Goal: Task Accomplishment & Management: Manage account settings

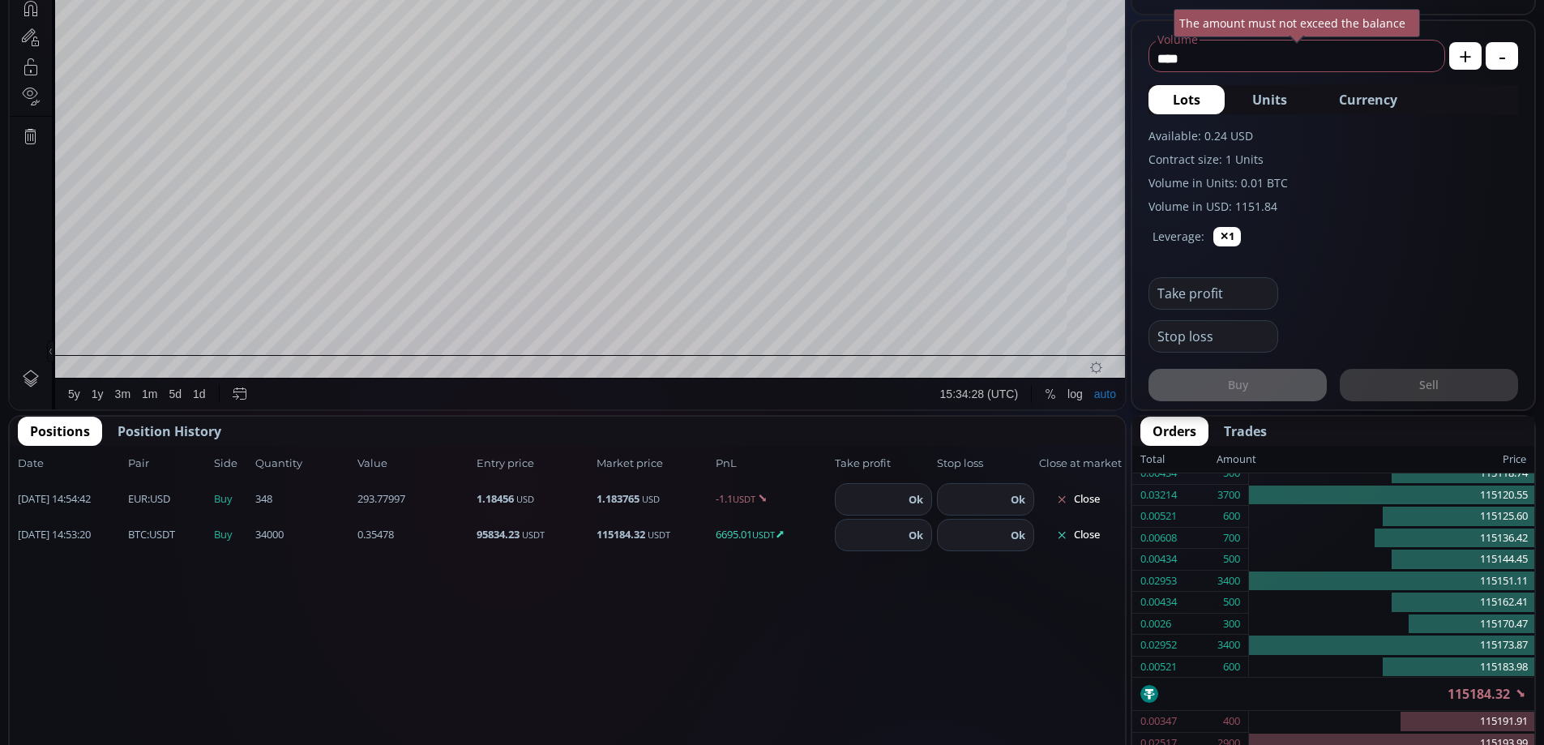
scroll to position [583, 0]
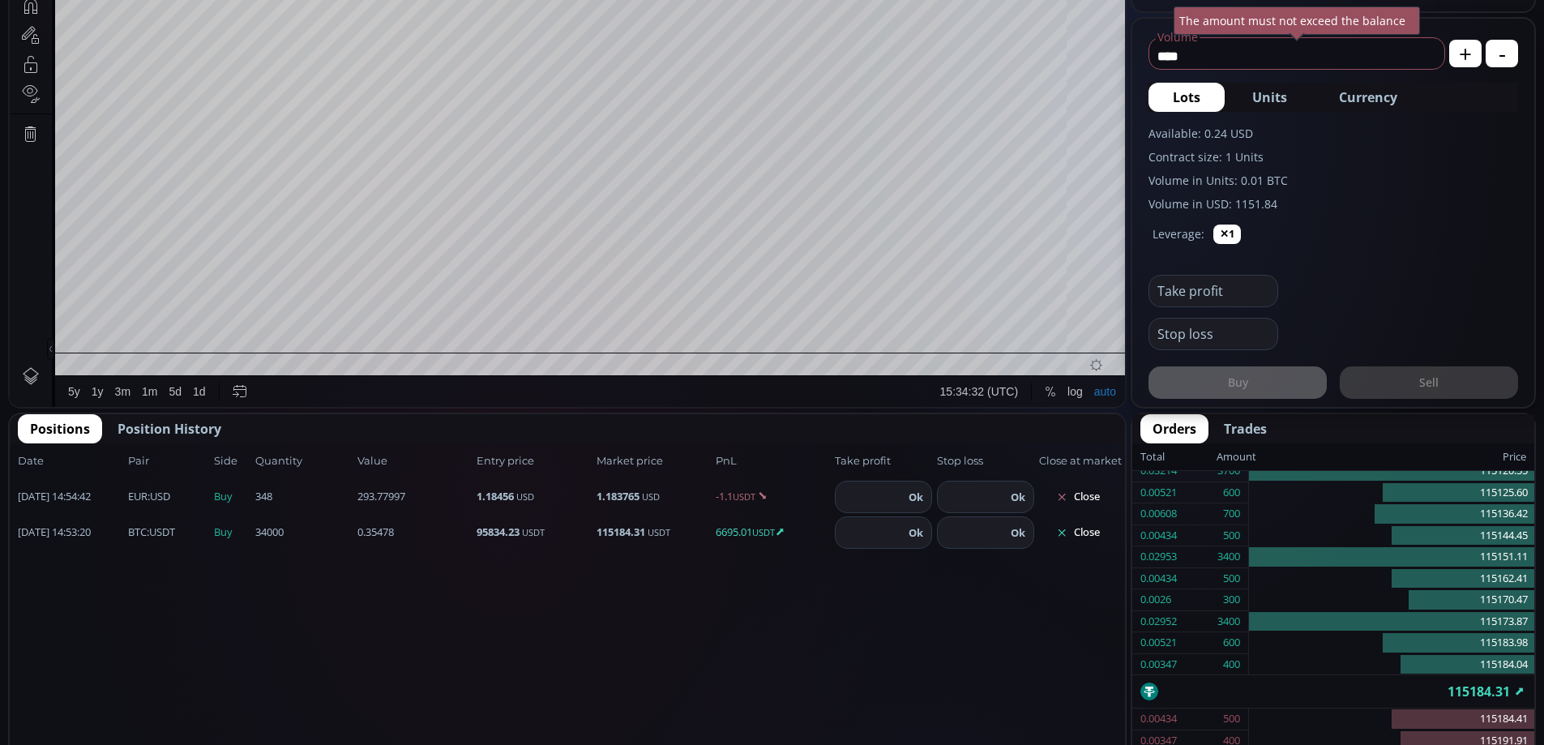
click at [1086, 532] on button "Close" at bounding box center [1078, 532] width 78 height 26
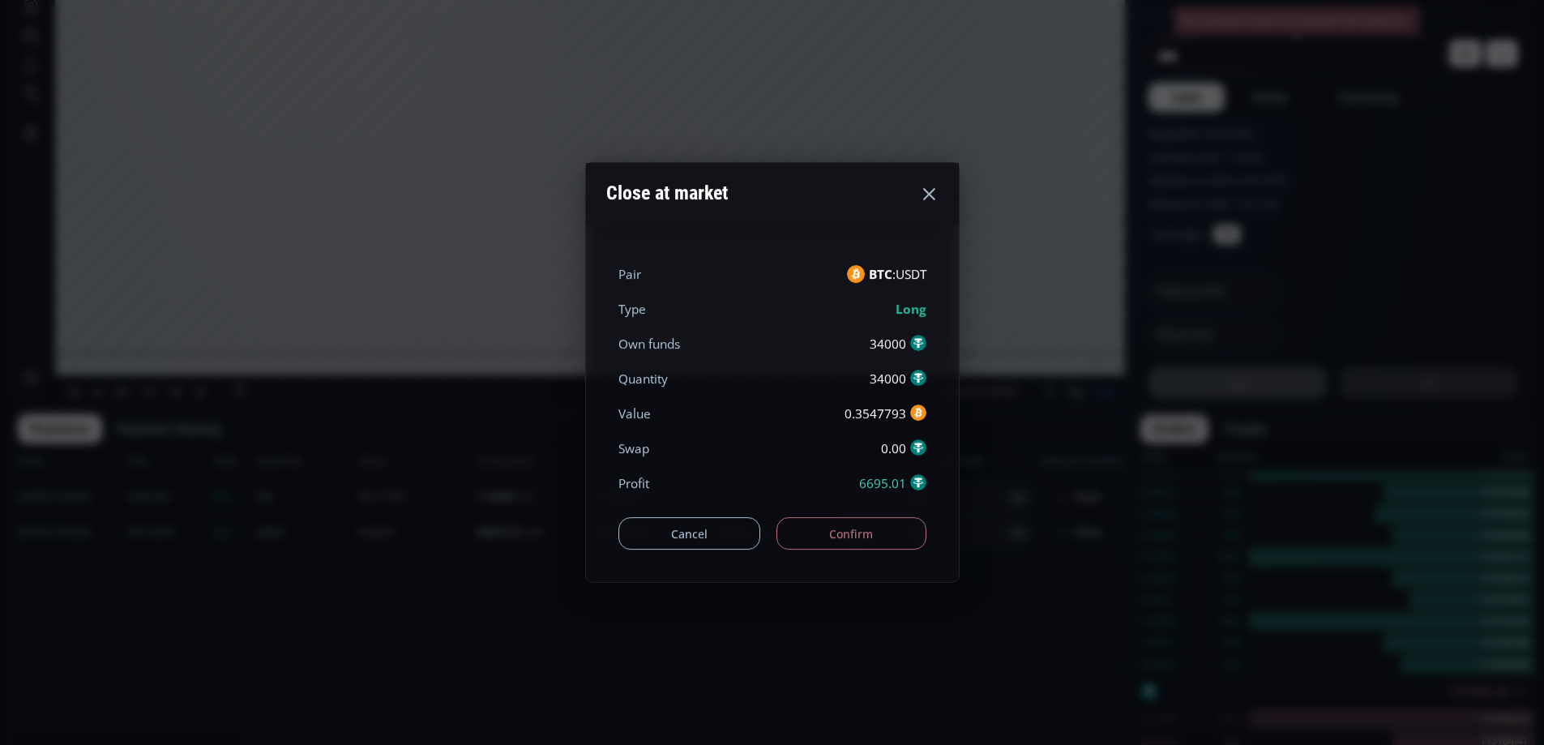
click at [891, 531] on button "Confirm" at bounding box center [851, 533] width 150 height 32
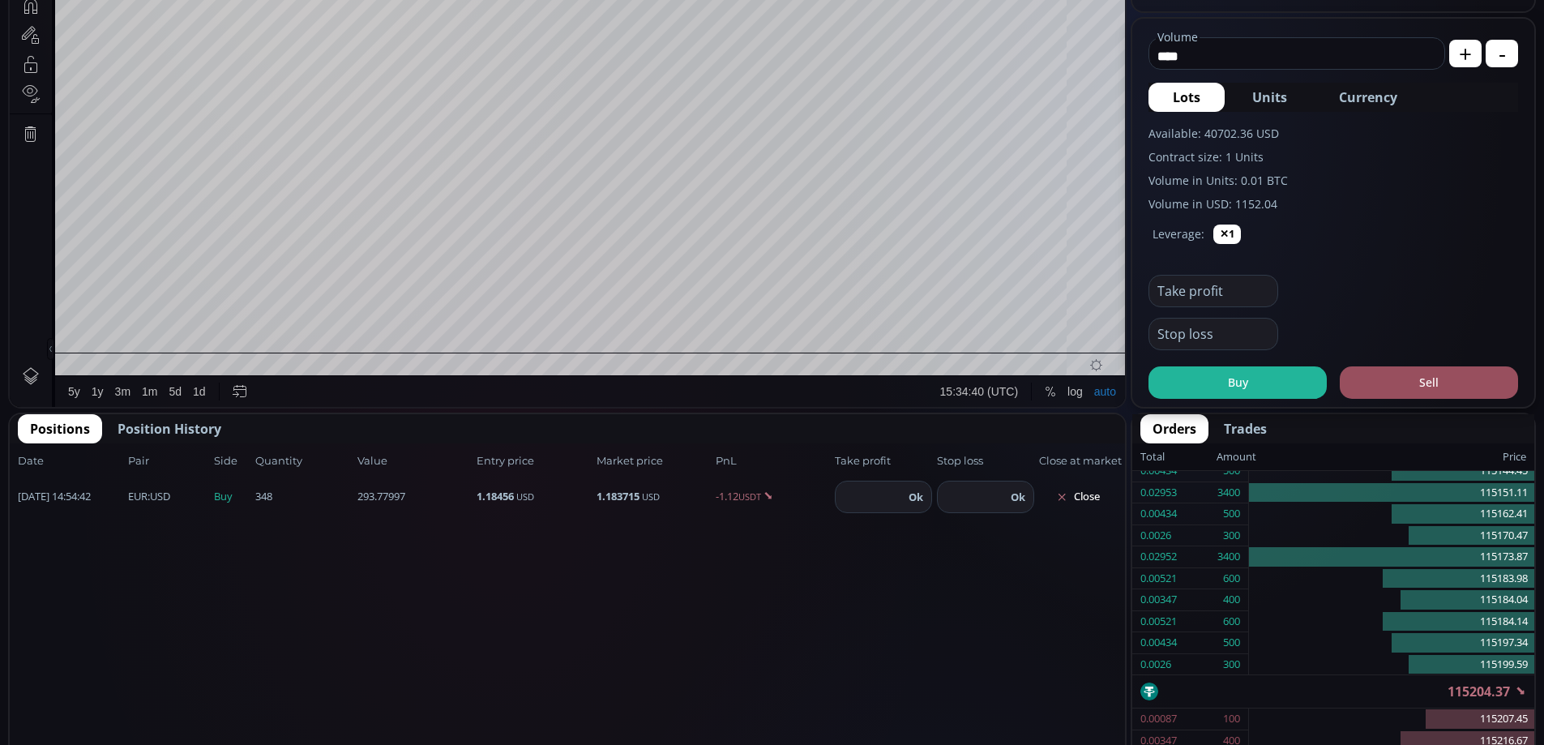
click at [183, 430] on span "Position History" at bounding box center [169, 428] width 104 height 19
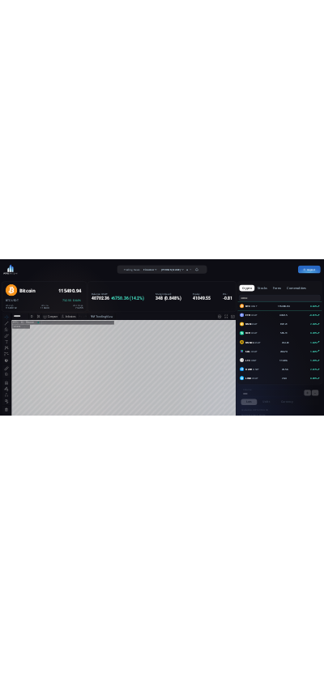
scroll to position [225, 0]
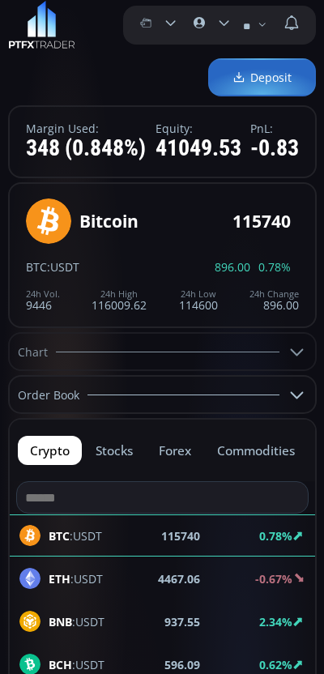
click at [155, 23] on icon at bounding box center [145, 22] width 29 height 29
click at [162, 23] on input "********" at bounding box center [162, 23] width 0 height 17
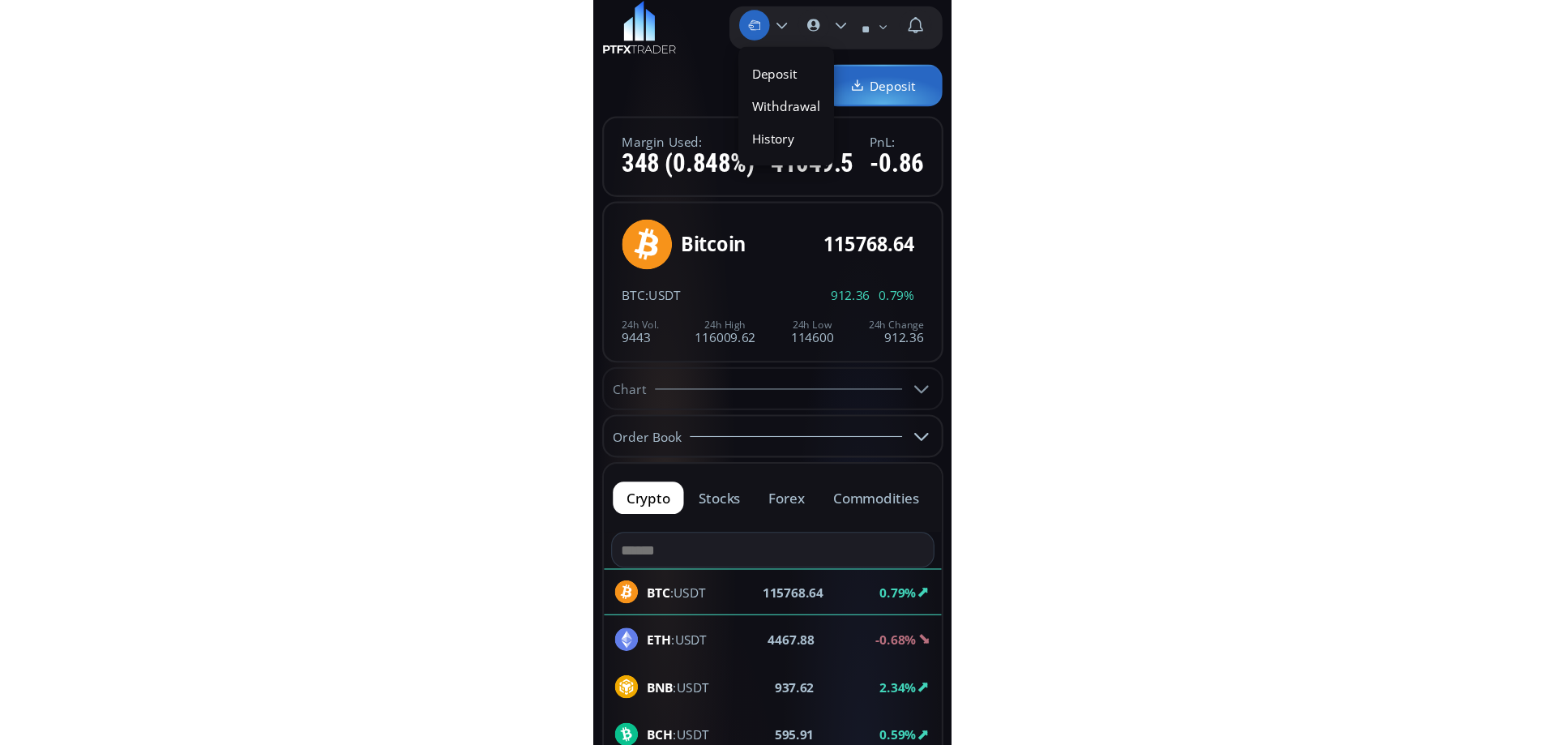
scroll to position [0, 0]
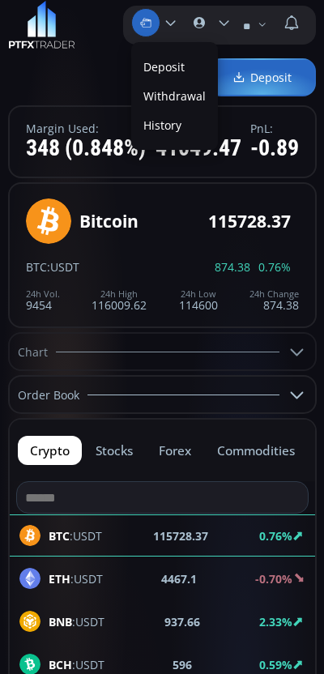
click at [173, 89] on label "Withdrawal" at bounding box center [174, 95] width 79 height 25
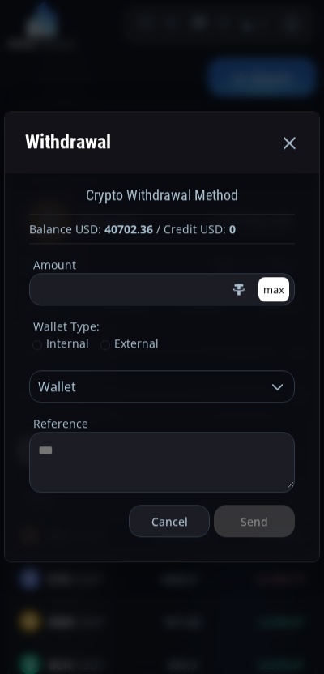
click at [125, 344] on span "External" at bounding box center [129, 343] width 58 height 15
